Goal: Navigation & Orientation: Go to known website

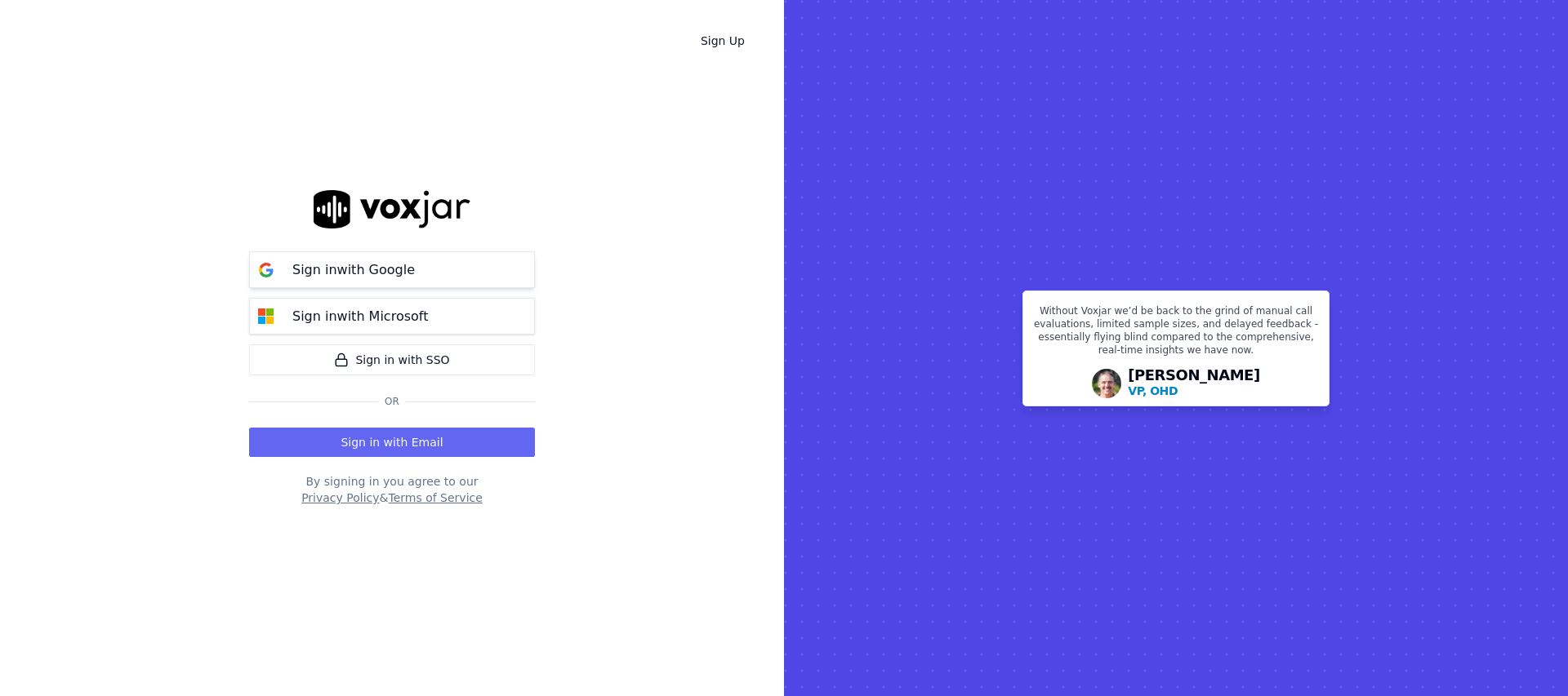
click at [390, 276] on p "Sign in with Google" at bounding box center [353, 270] width 123 height 20
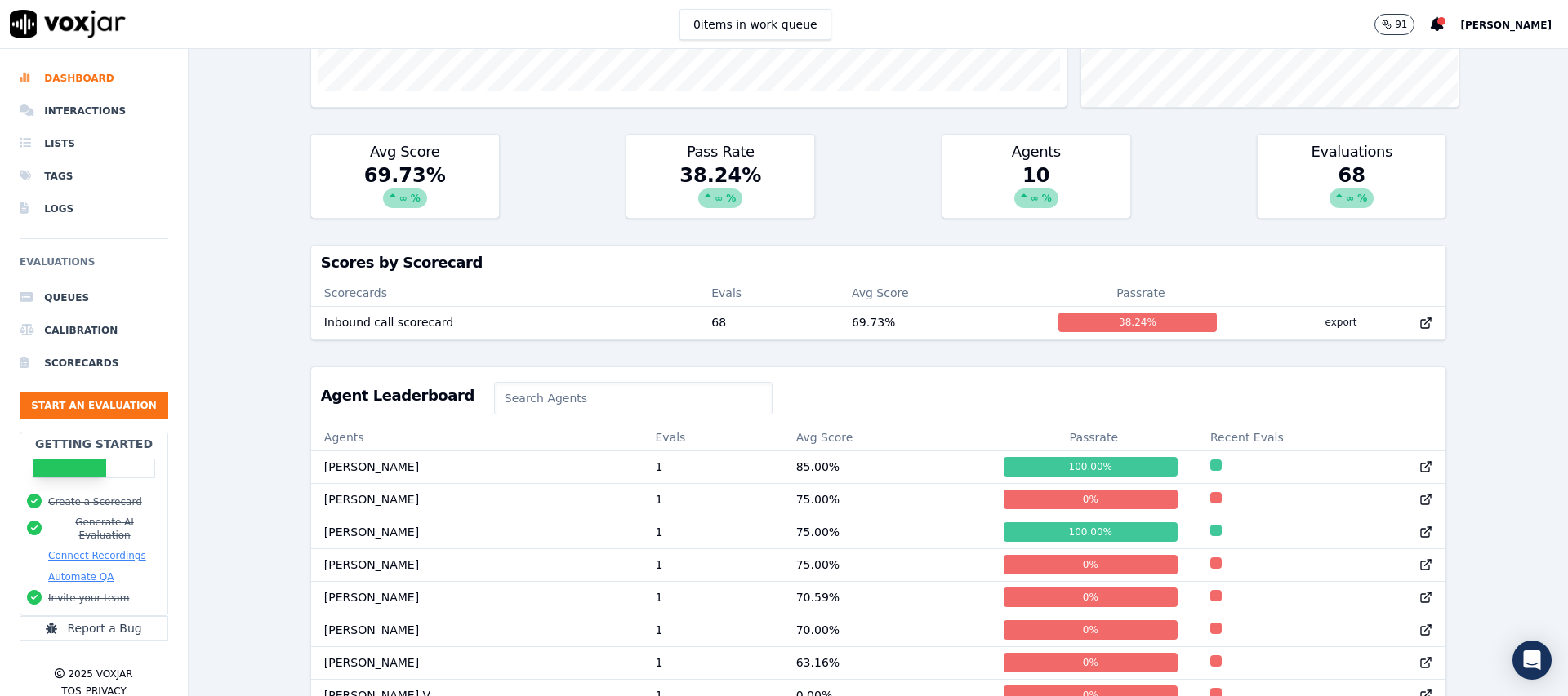
scroll to position [525, 0]
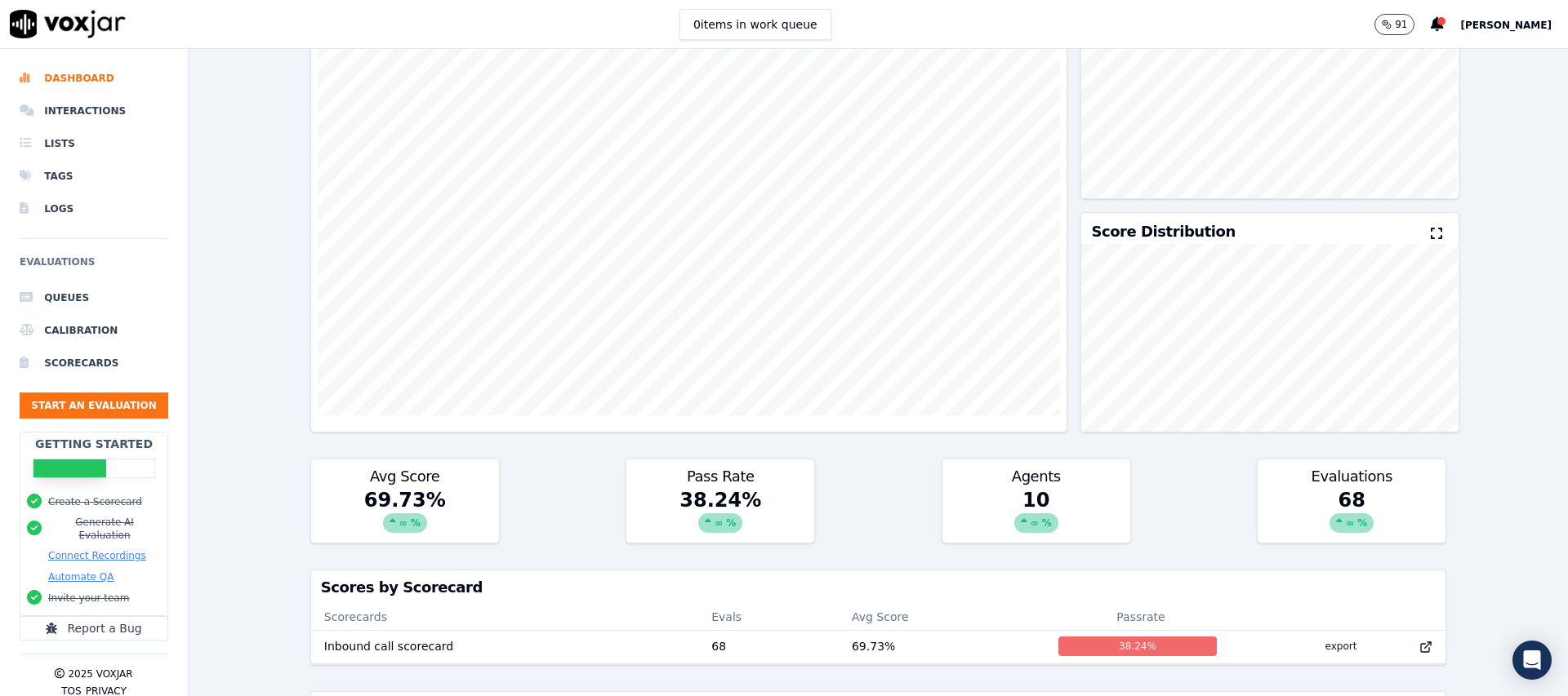
scroll to position [129, 0]
click at [1016, 523] on div "∞ %" at bounding box center [1036, 525] width 44 height 20
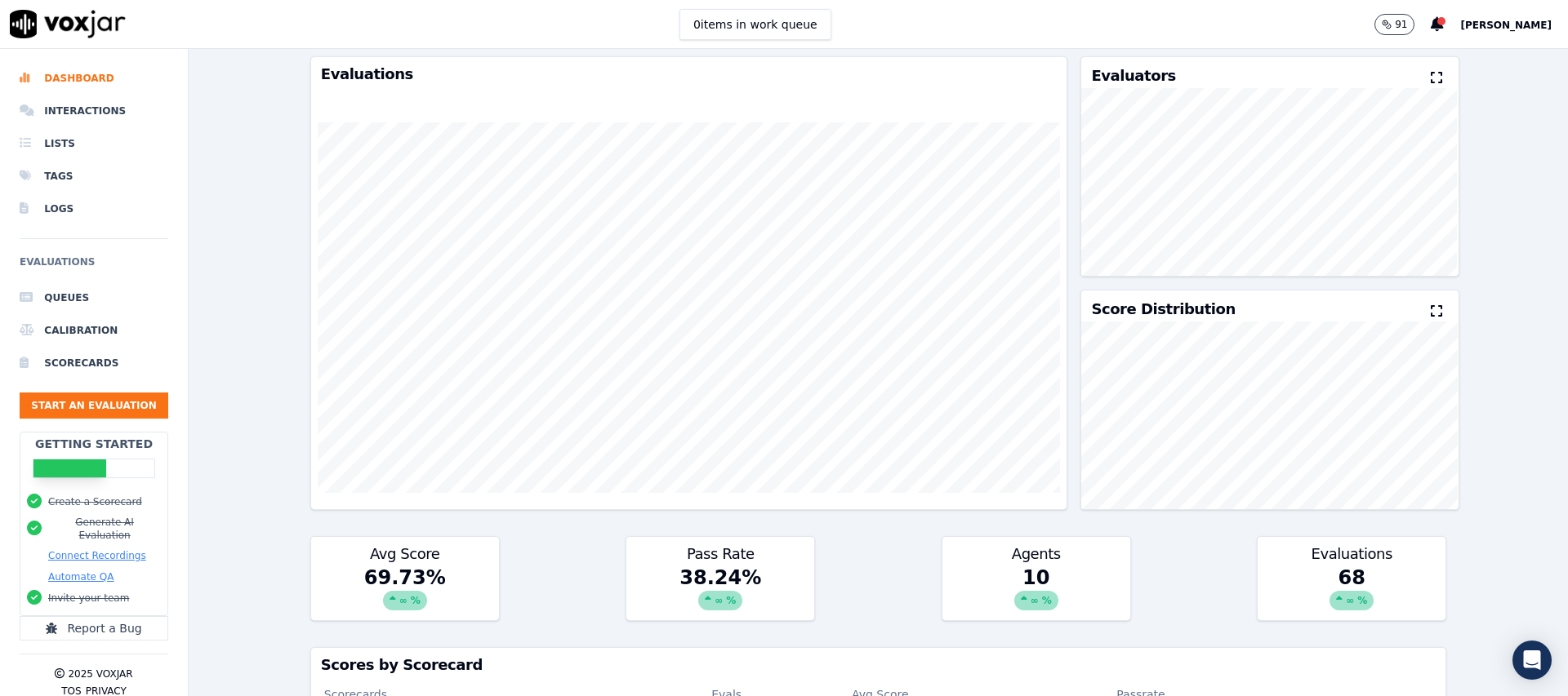
scroll to position [43, 0]
